Goal: Transaction & Acquisition: Purchase product/service

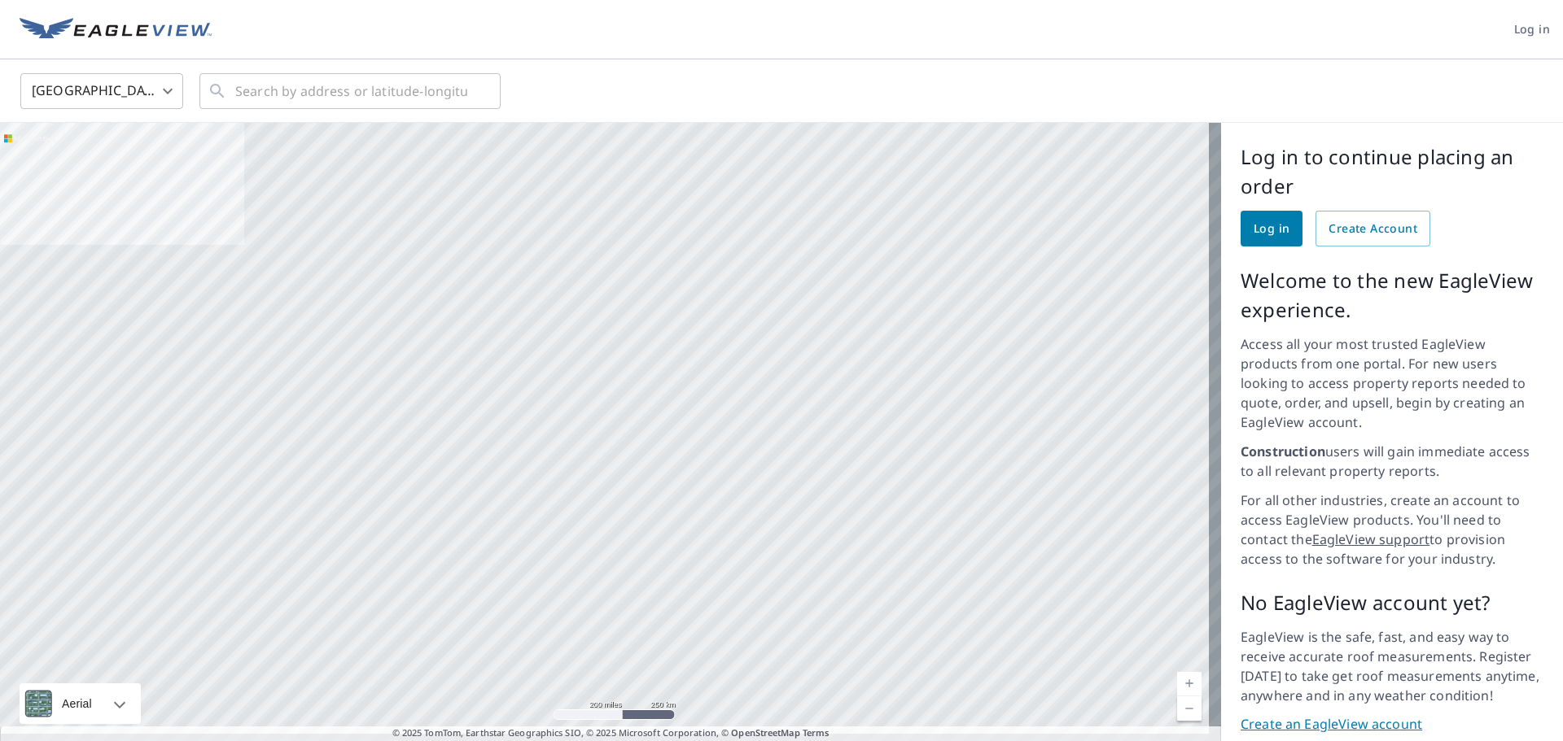
click at [77, 94] on body "Log in [GEOGRAPHIC_DATA] US ​ ​ Aerial Road A standard road map Aerial A detail…" at bounding box center [781, 370] width 1563 height 741
click at [66, 165] on li "[GEOGRAPHIC_DATA]" at bounding box center [101, 164] width 163 height 29
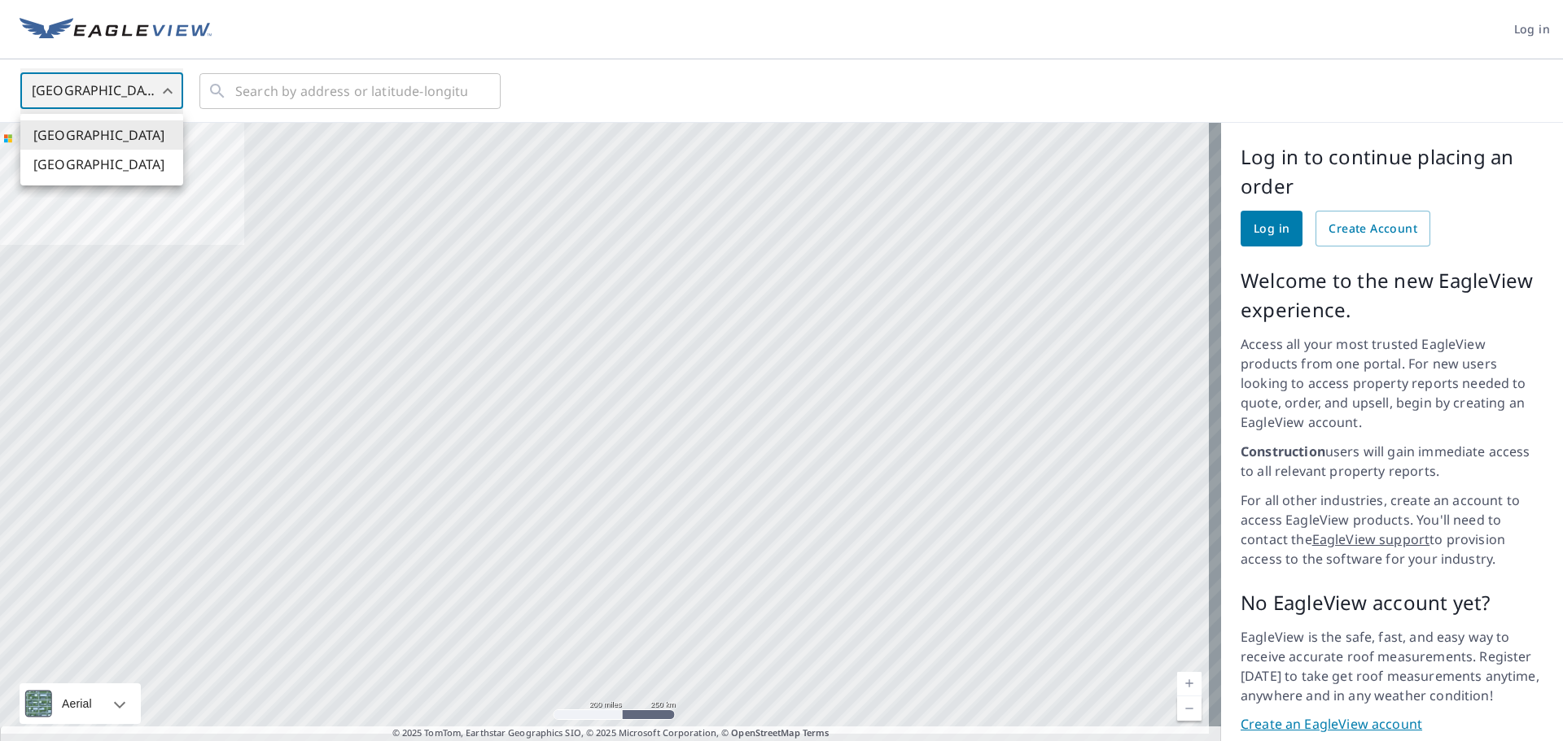
type input "CA"
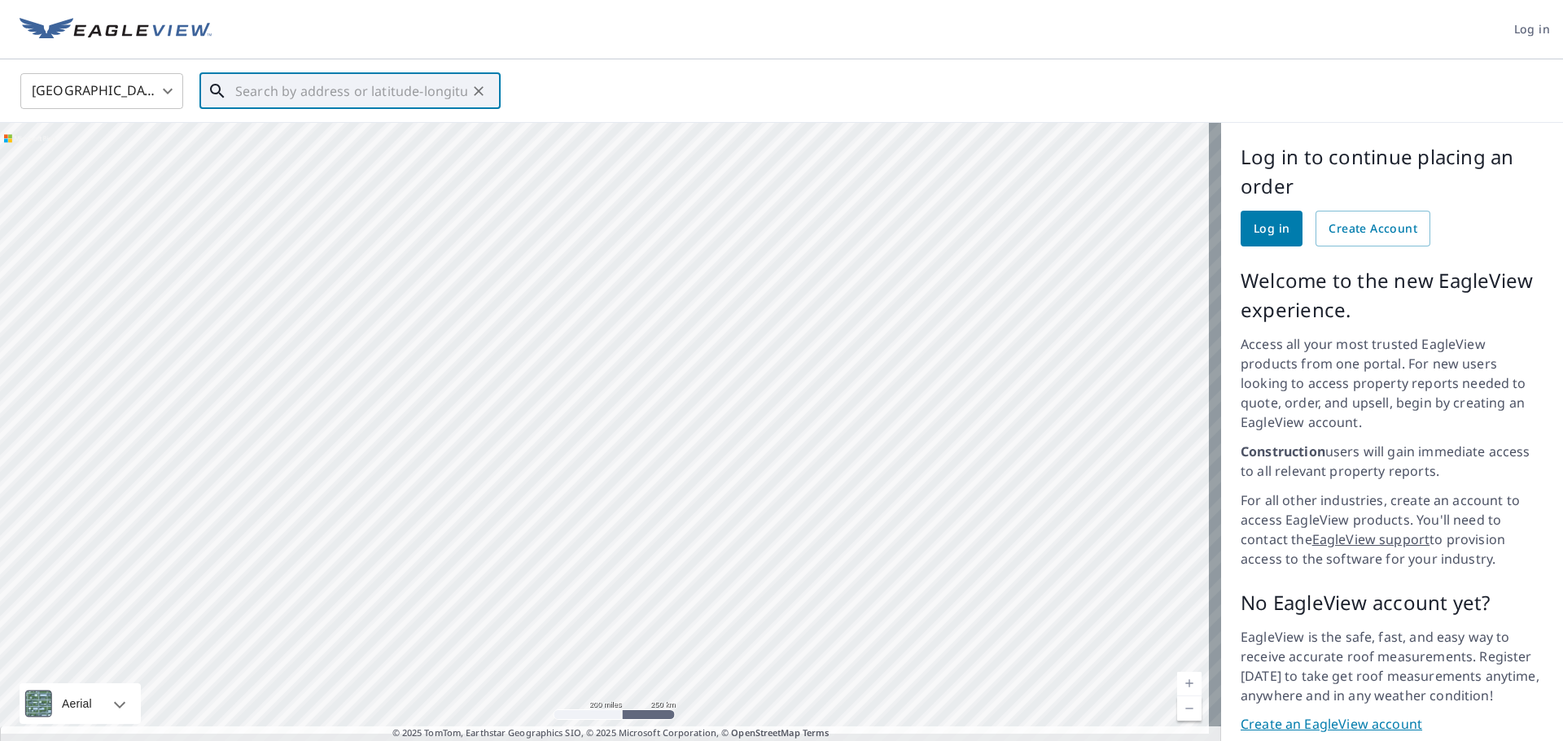
click at [301, 94] on input "text" at bounding box center [351, 91] width 232 height 46
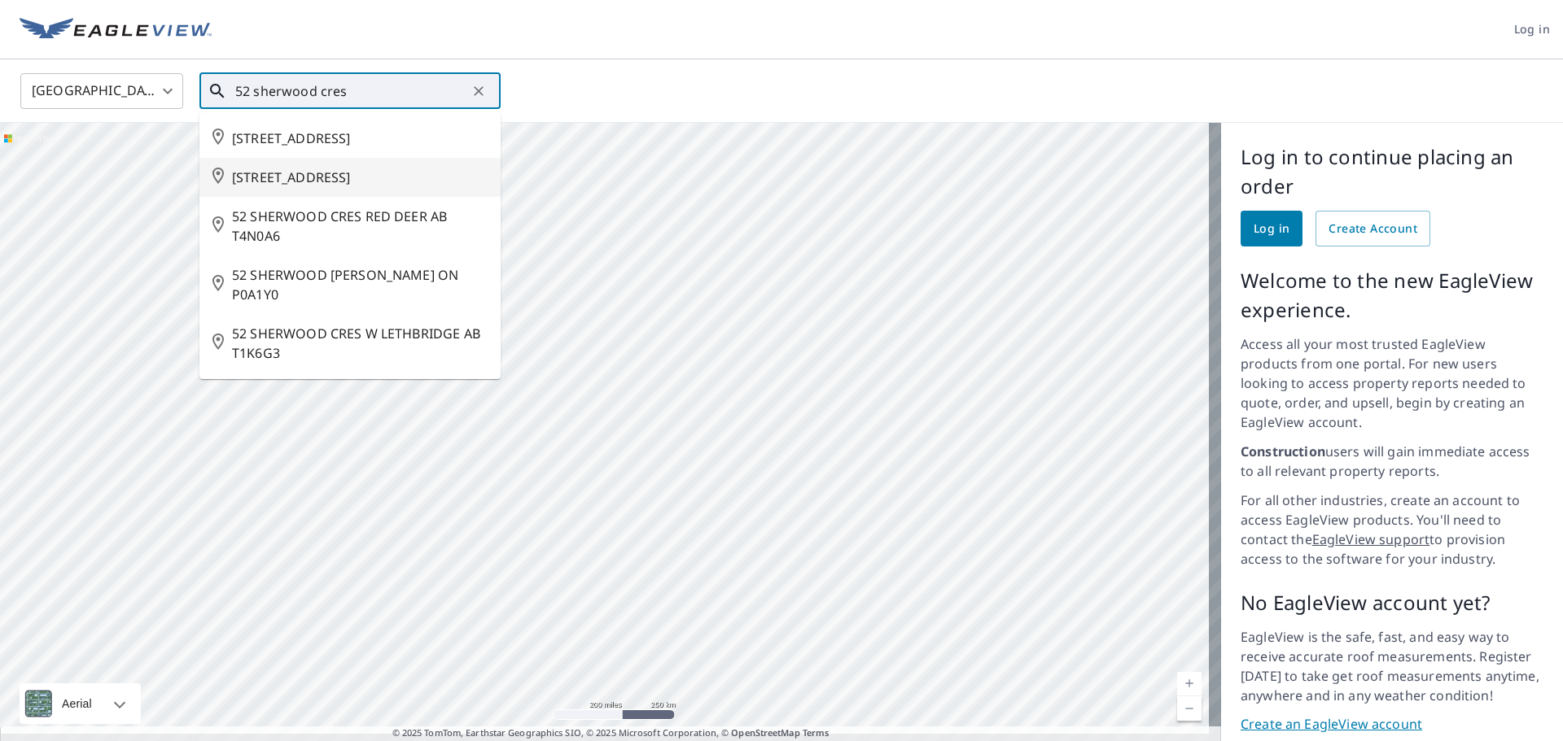
click at [352, 187] on span "[STREET_ADDRESS]" at bounding box center [360, 178] width 256 height 20
type input "[STREET_ADDRESS]"
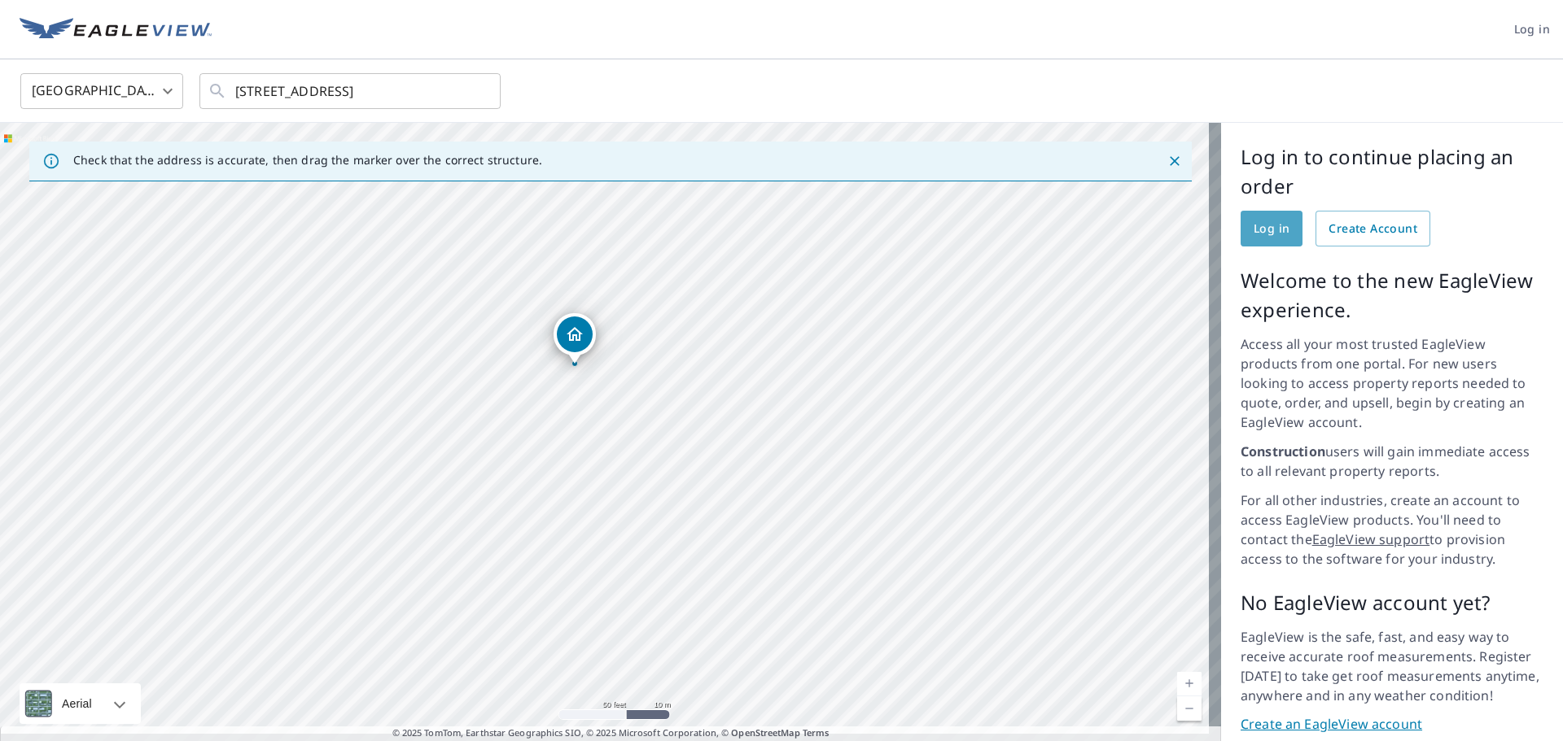
click at [1261, 227] on span "Log in" at bounding box center [1271, 229] width 36 height 20
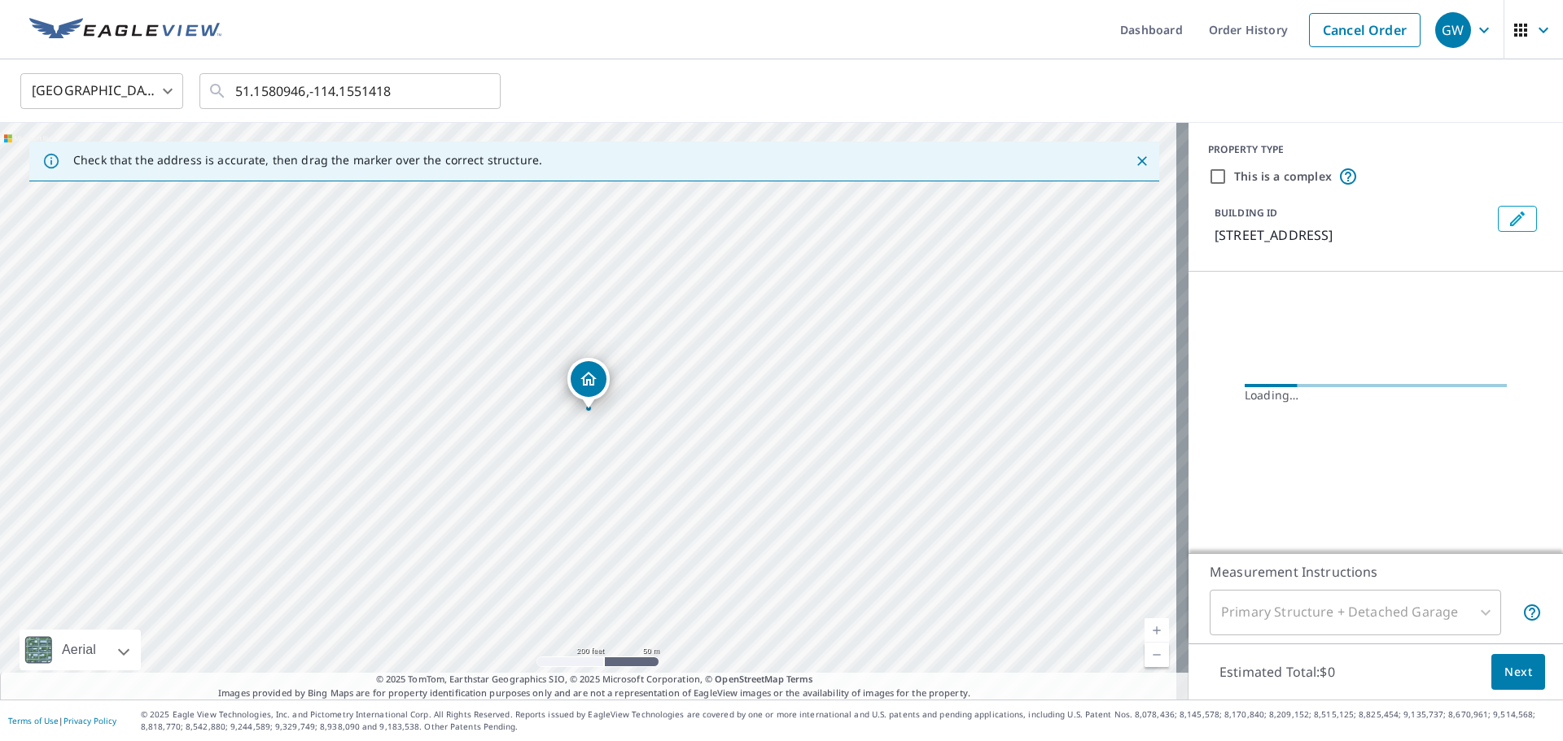
click at [153, 93] on body "GW GW Dashboard Order History Cancel Order GW [GEOGRAPHIC_DATA] US ​ 51.1580946…" at bounding box center [781, 370] width 1563 height 741
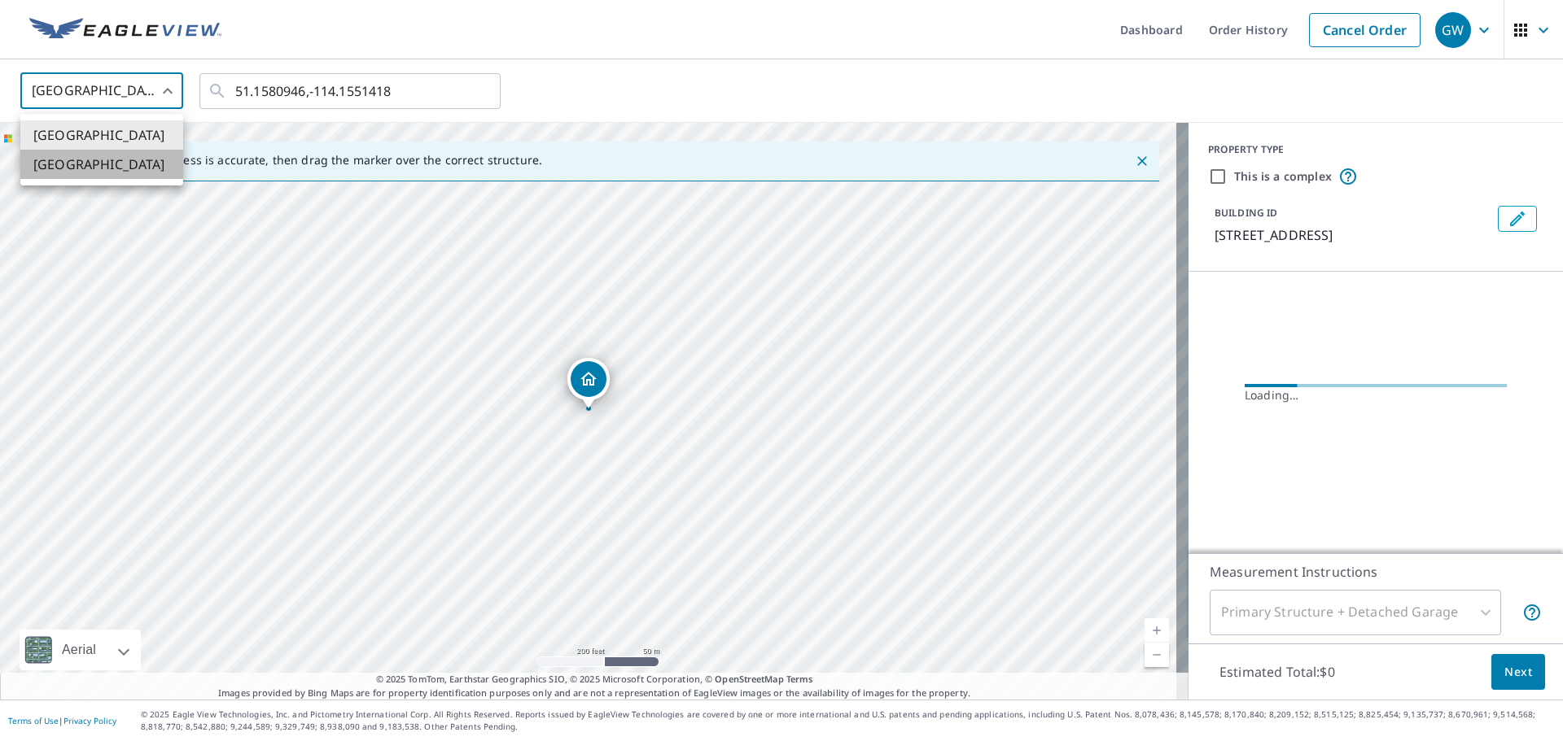
click at [93, 164] on li "[GEOGRAPHIC_DATA]" at bounding box center [101, 164] width 163 height 29
type input "CA"
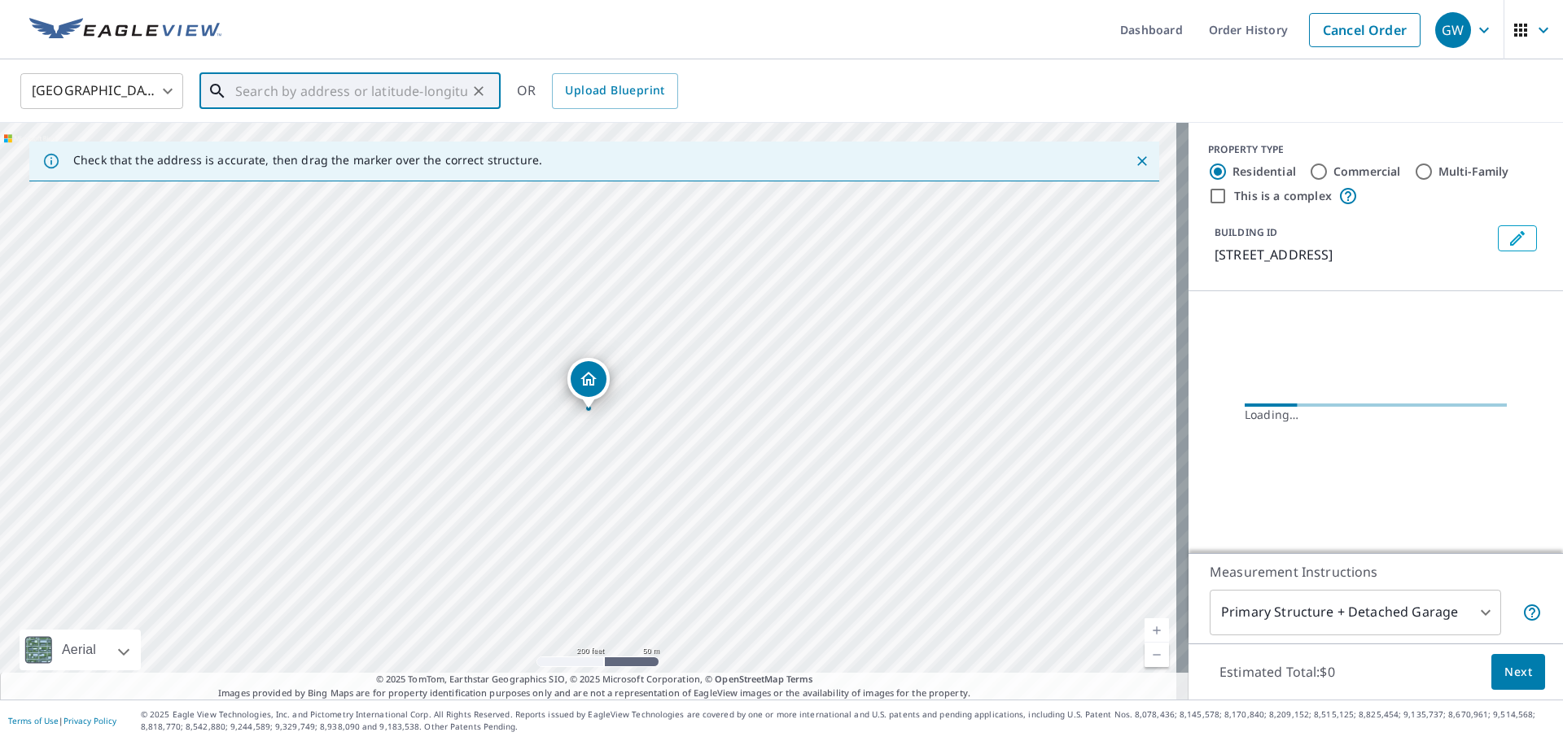
click at [382, 90] on input "text" at bounding box center [351, 91] width 232 height 46
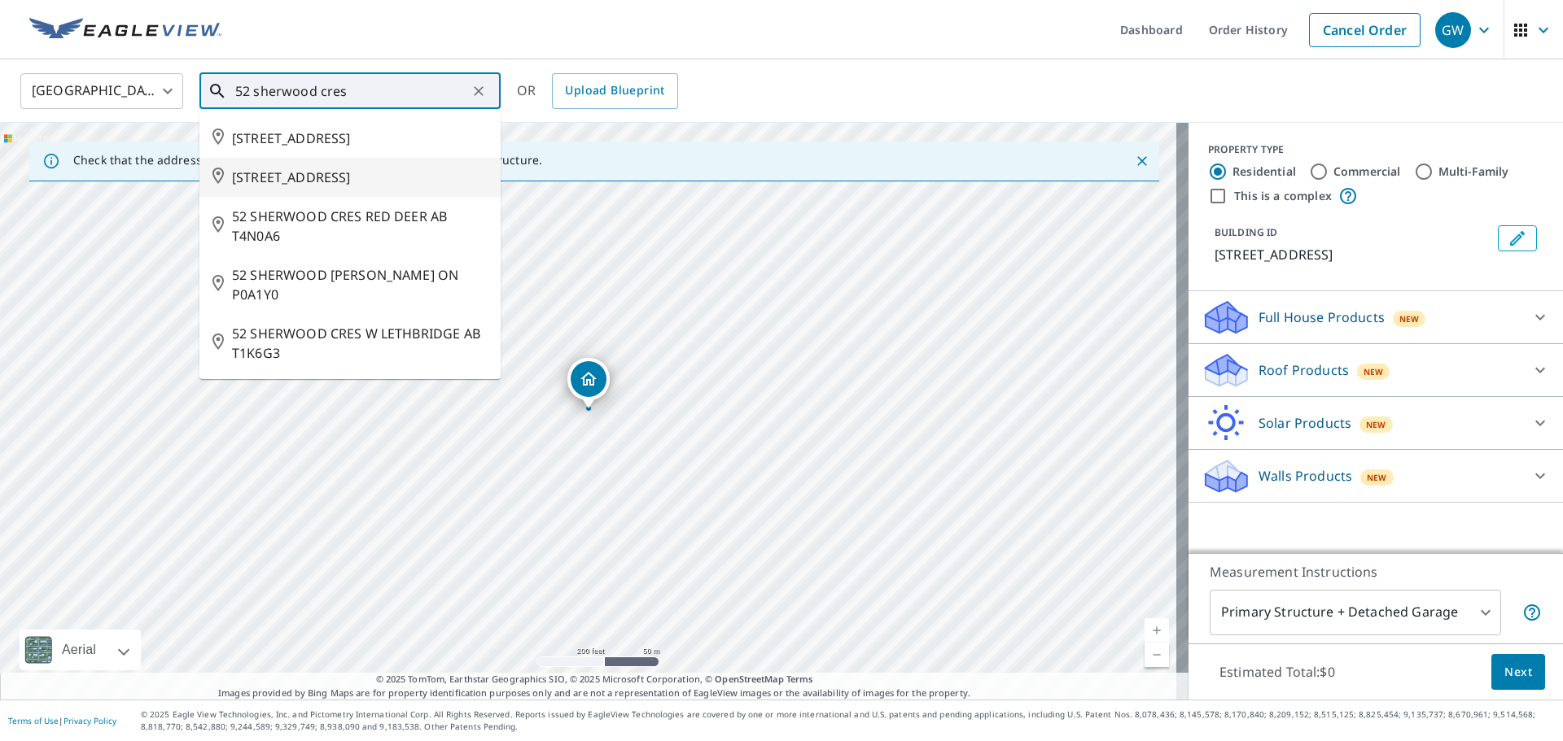
click at [325, 187] on span "[STREET_ADDRESS]" at bounding box center [360, 178] width 256 height 20
type input "[STREET_ADDRESS]"
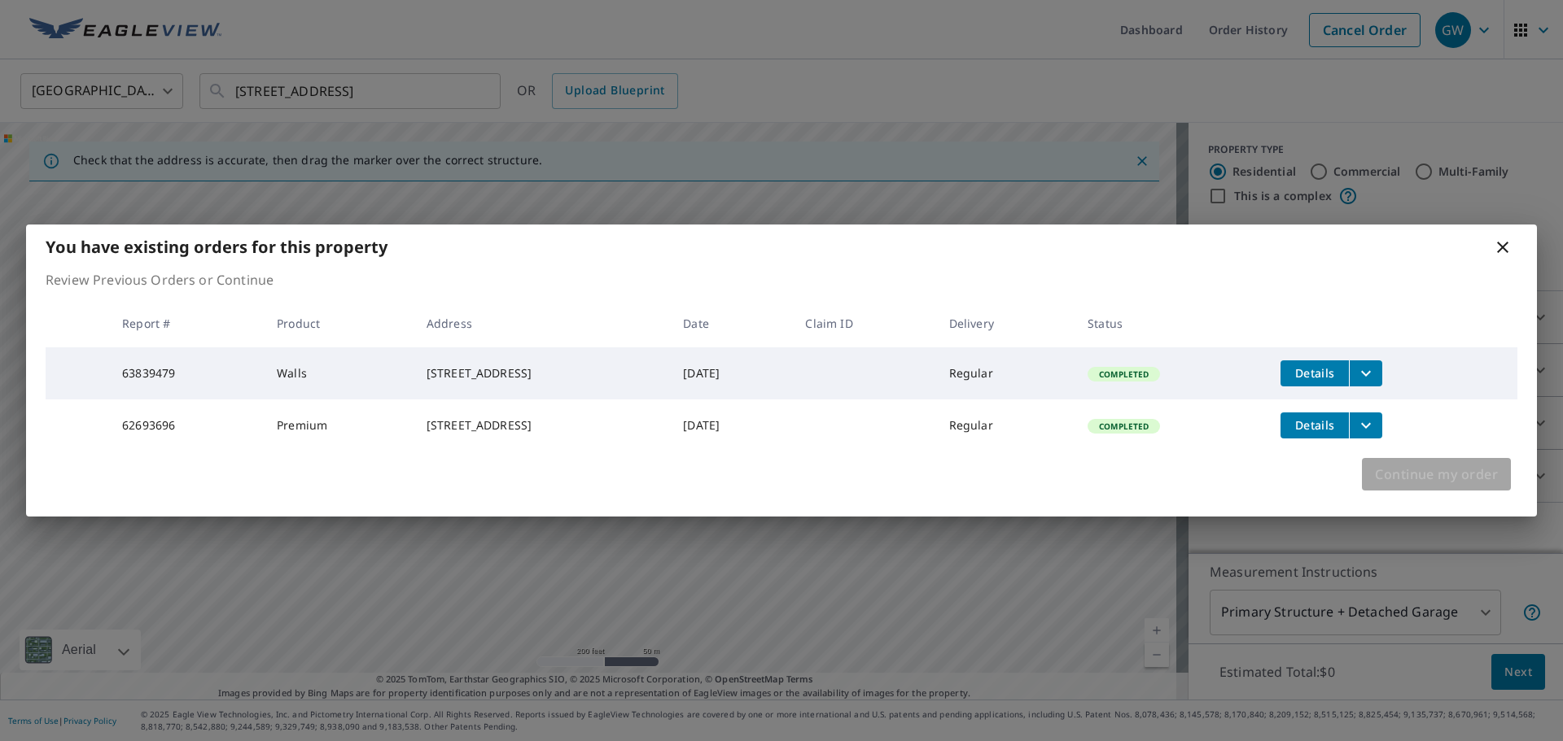
drag, startPoint x: 1420, startPoint y: 485, endPoint x: 1200, endPoint y: 470, distance: 220.2
click at [1419, 484] on span "Continue my order" at bounding box center [1436, 474] width 123 height 23
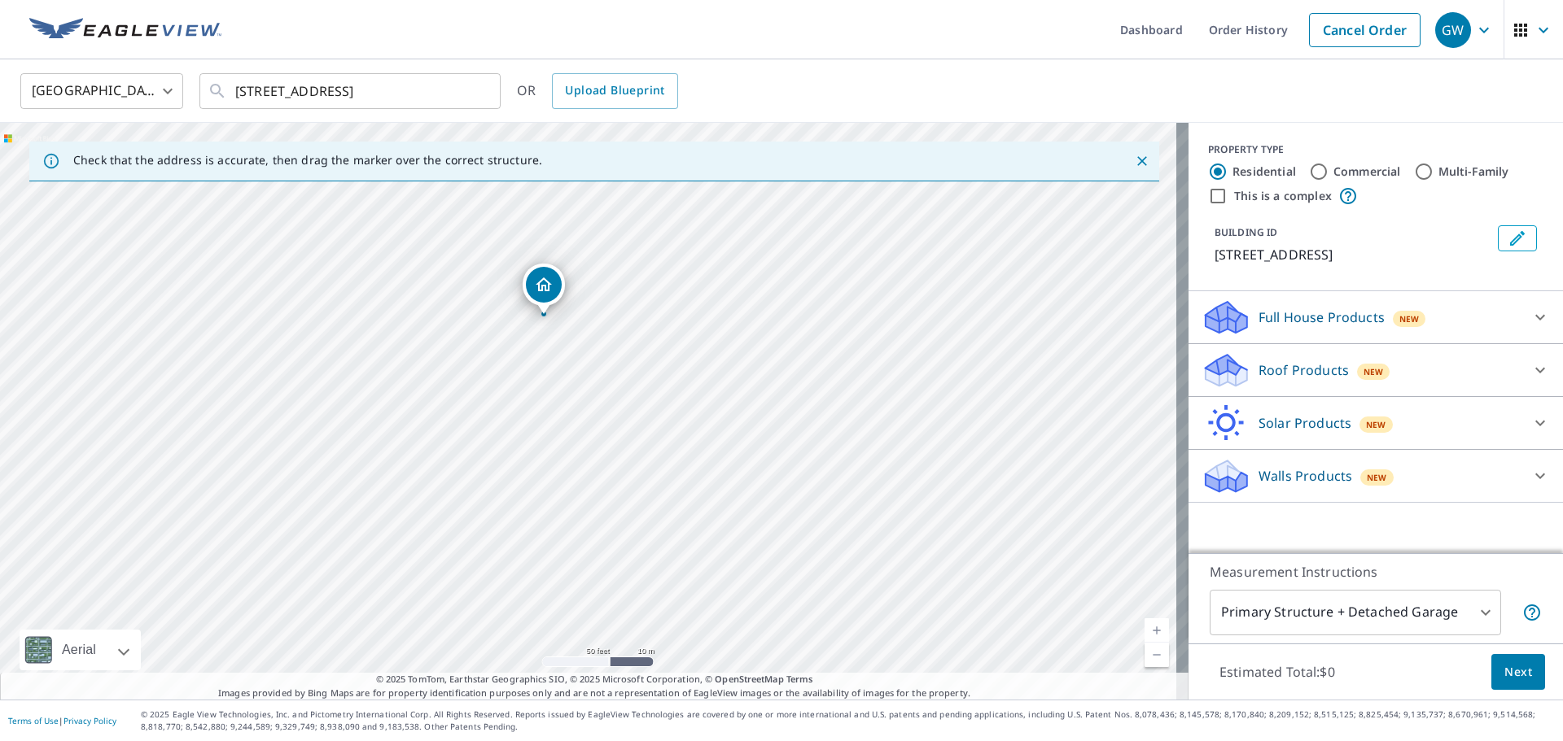
click at [1301, 380] on p "Roof Products" at bounding box center [1303, 371] width 90 height 20
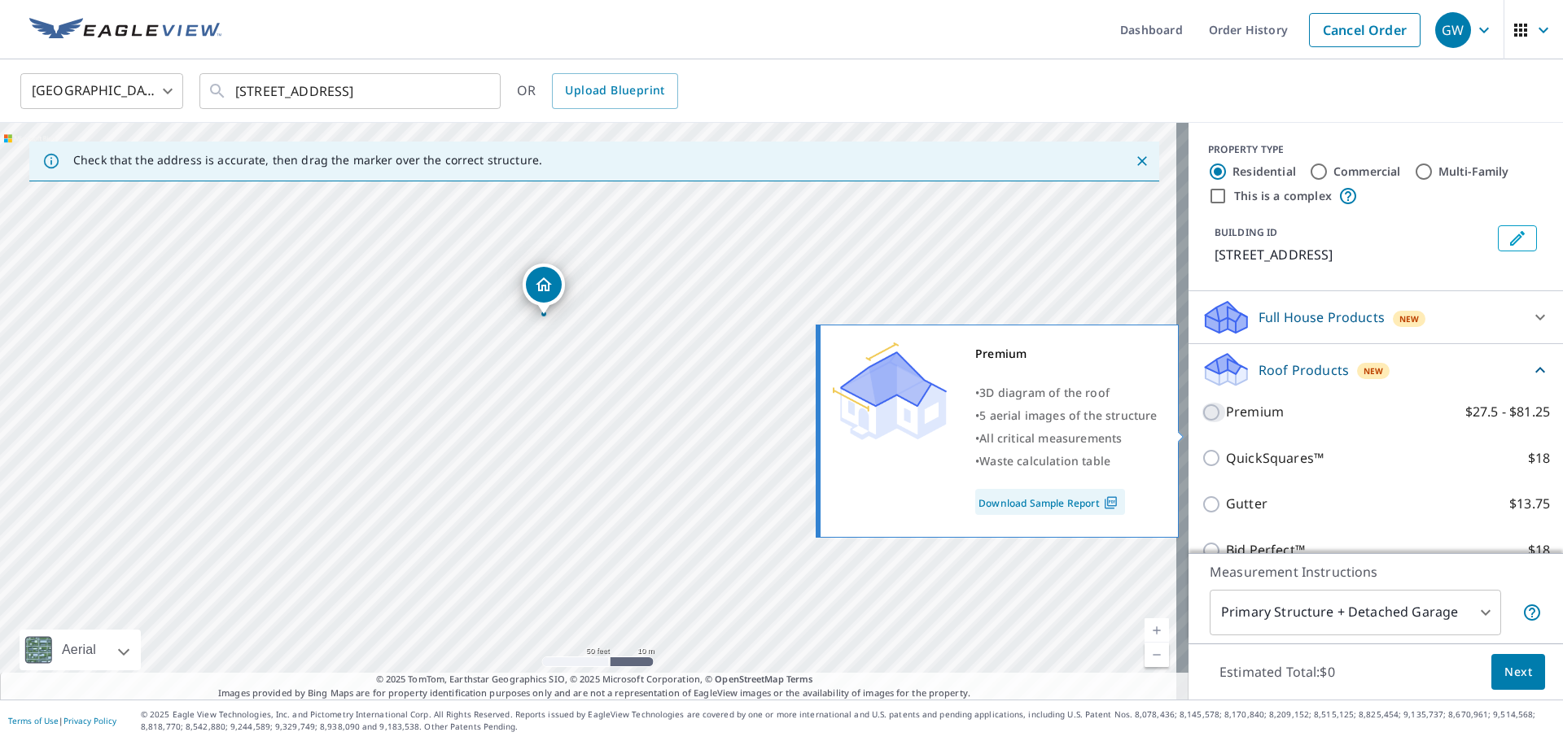
click at [1201, 422] on input "Premium $27.5 - $81.25" at bounding box center [1213, 413] width 24 height 20
checkbox input "true"
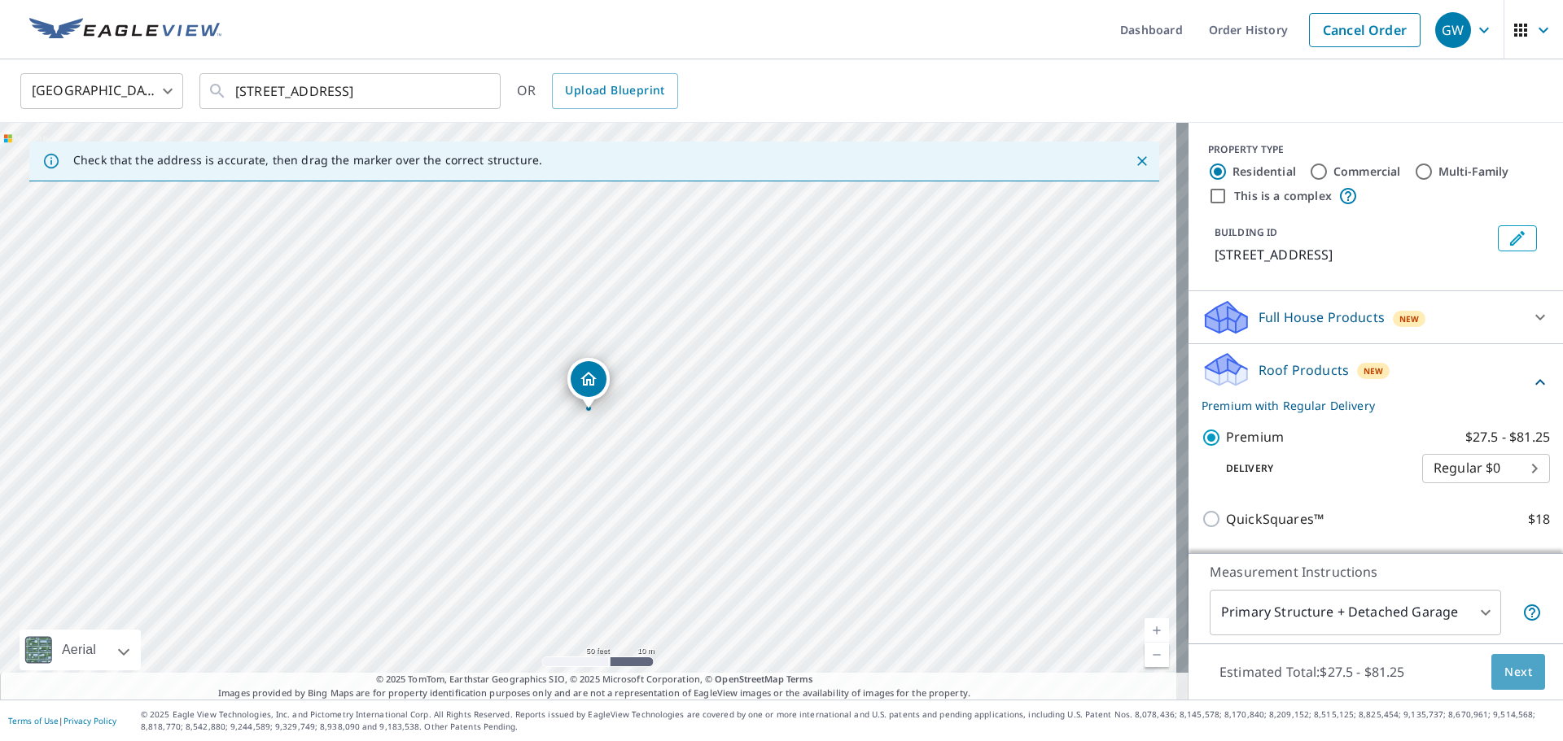
click at [1504, 672] on span "Next" at bounding box center [1518, 672] width 28 height 20
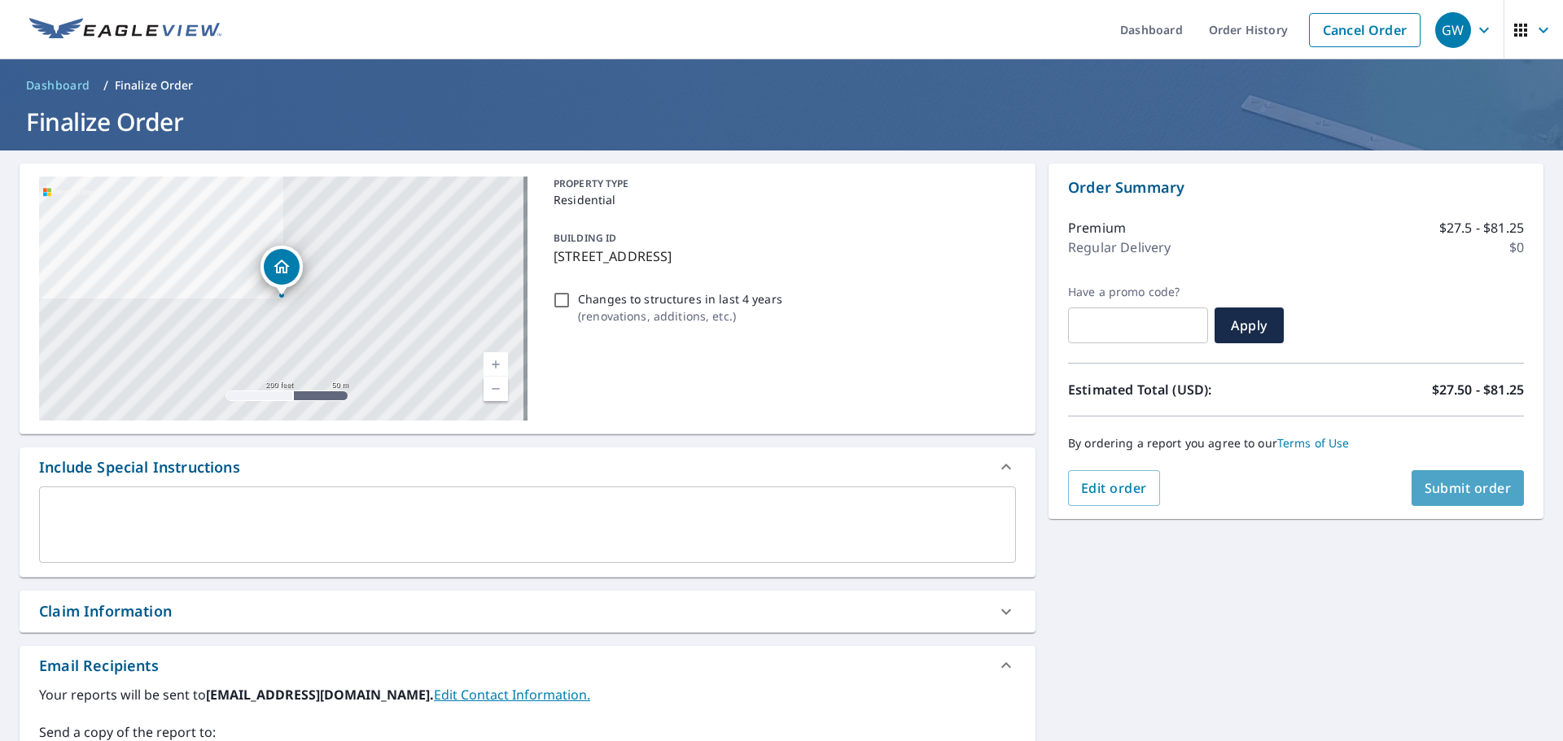
click at [1449, 489] on span "Submit order" at bounding box center [1467, 488] width 87 height 18
